Goal: Task Accomplishment & Management: Use online tool/utility

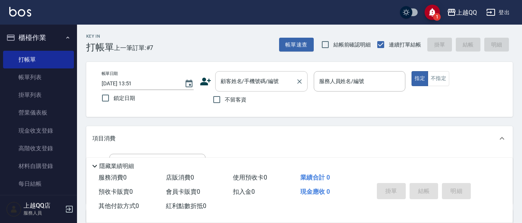
click at [274, 74] on div "顧客姓名/手機號碼/編號" at bounding box center [261, 81] width 92 height 20
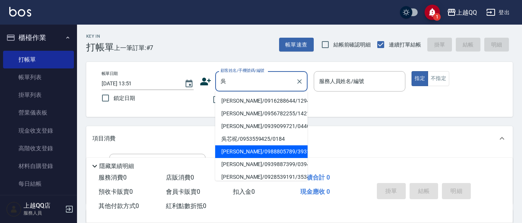
click at [267, 149] on li "[PERSON_NAME]/0988805789/3931" at bounding box center [261, 151] width 92 height 13
type input "[PERSON_NAME]/0988805789/3931"
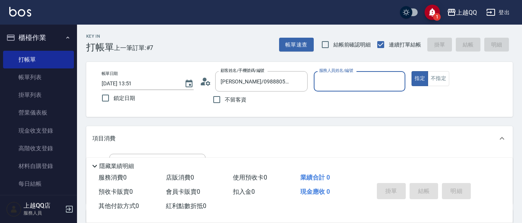
type input "佩怡-3"
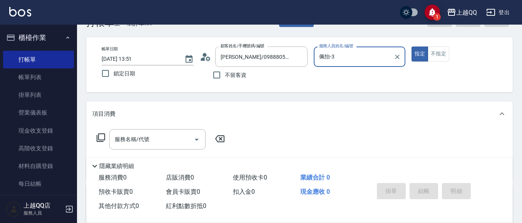
scroll to position [38, 0]
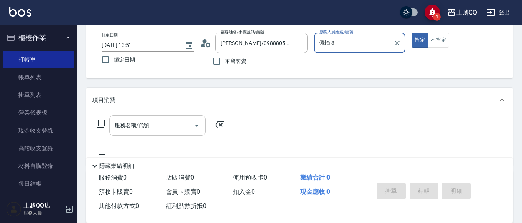
click at [189, 123] on input "服務名稱/代號" at bounding box center [152, 125] width 78 height 13
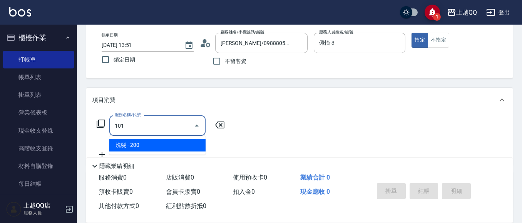
type input "洗髮(101)"
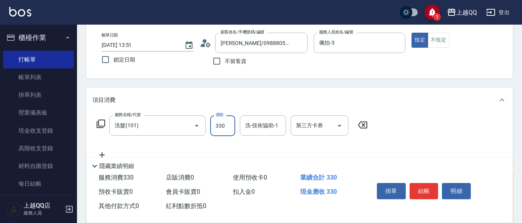
type input "330"
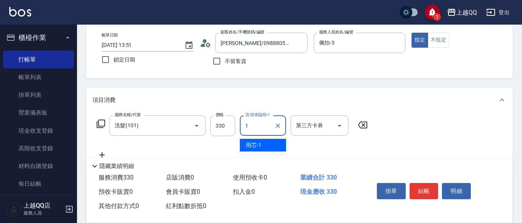
type input "雨芯-1"
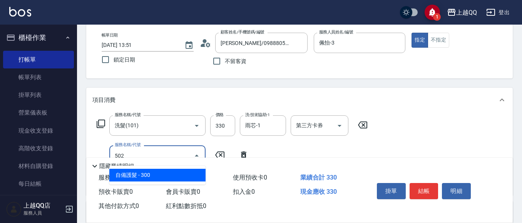
type input "自備護髮(502)"
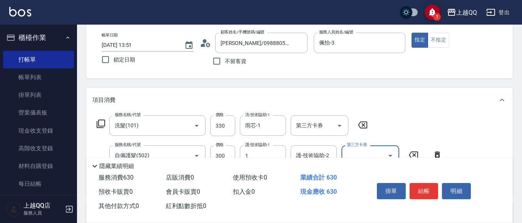
type input "雨芯-1"
type input "剪瀏海(201)"
click at [416, 191] on button "結帳" at bounding box center [424, 191] width 29 height 16
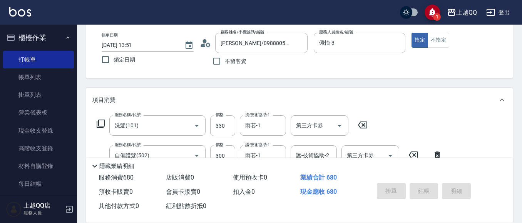
type input "[DATE] 15:44"
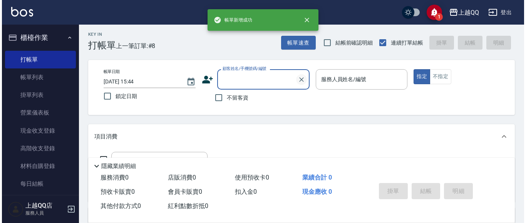
scroll to position [0, 0]
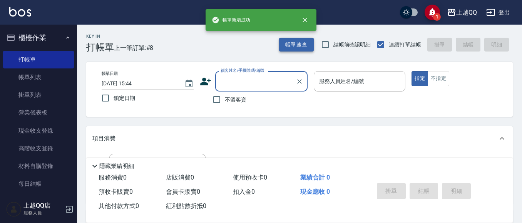
click at [299, 50] on button "帳單速查" at bounding box center [296, 45] width 35 height 14
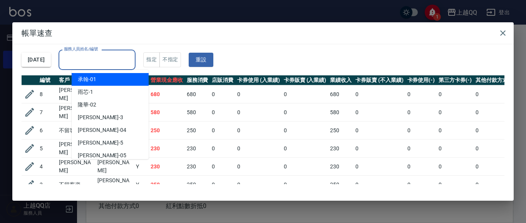
click at [130, 59] on input "服務人員姓名/編號" at bounding box center [97, 59] width 70 height 13
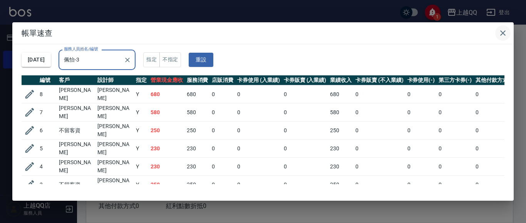
type input "佩怡-3"
click at [508, 33] on button "button" at bounding box center [502, 32] width 15 height 15
